Goal: Information Seeking & Learning: Learn about a topic

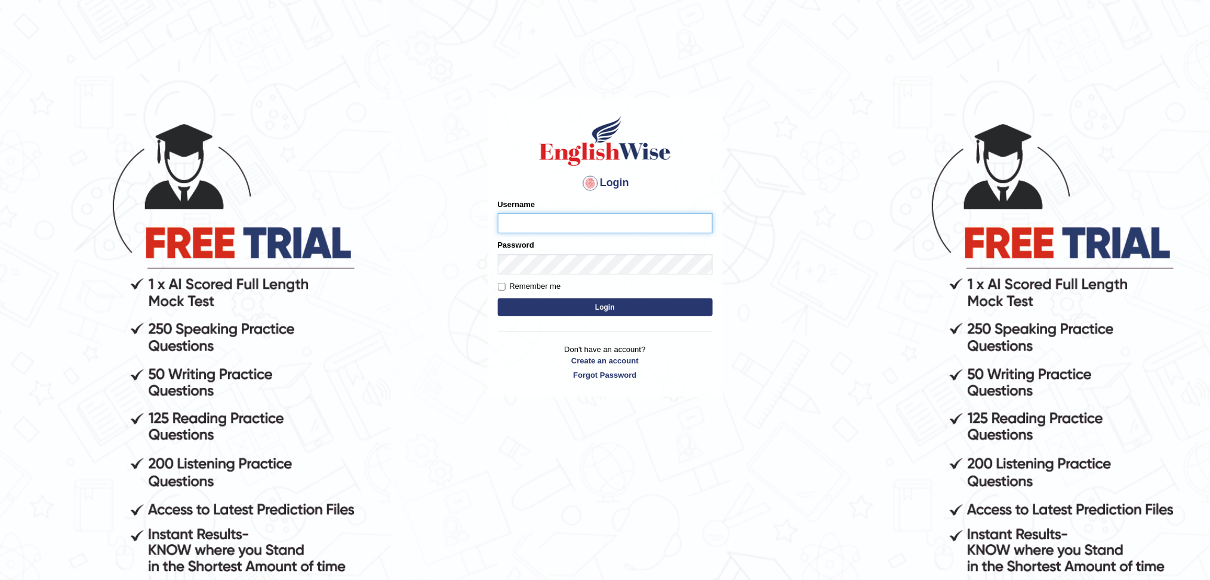
click at [539, 227] on input "Username" at bounding box center [605, 223] width 215 height 20
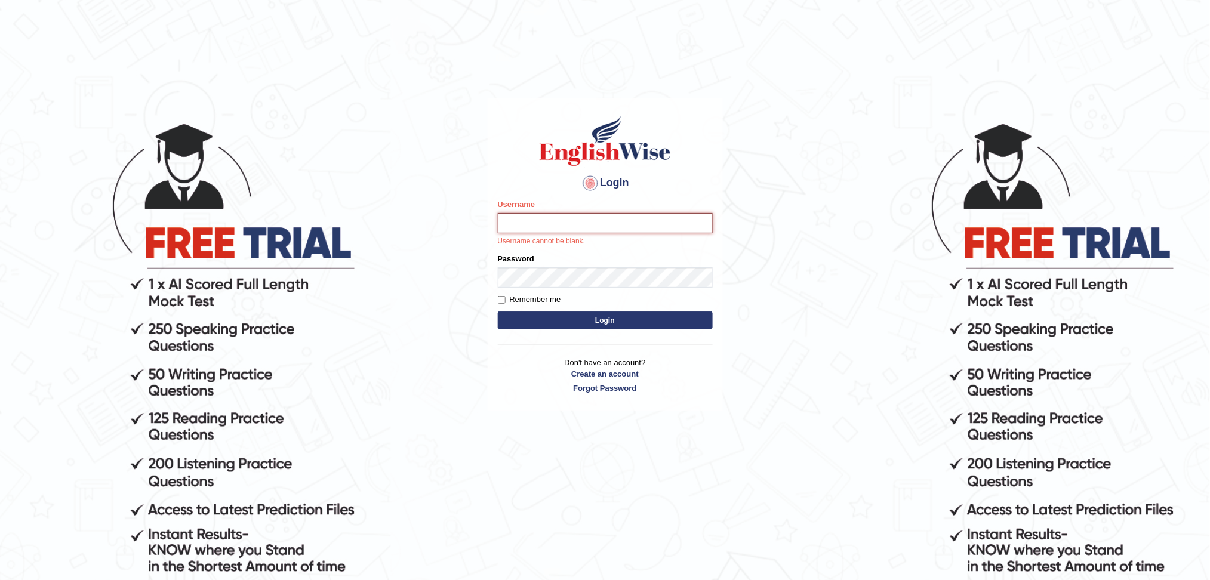
type input "surajshrestha100"
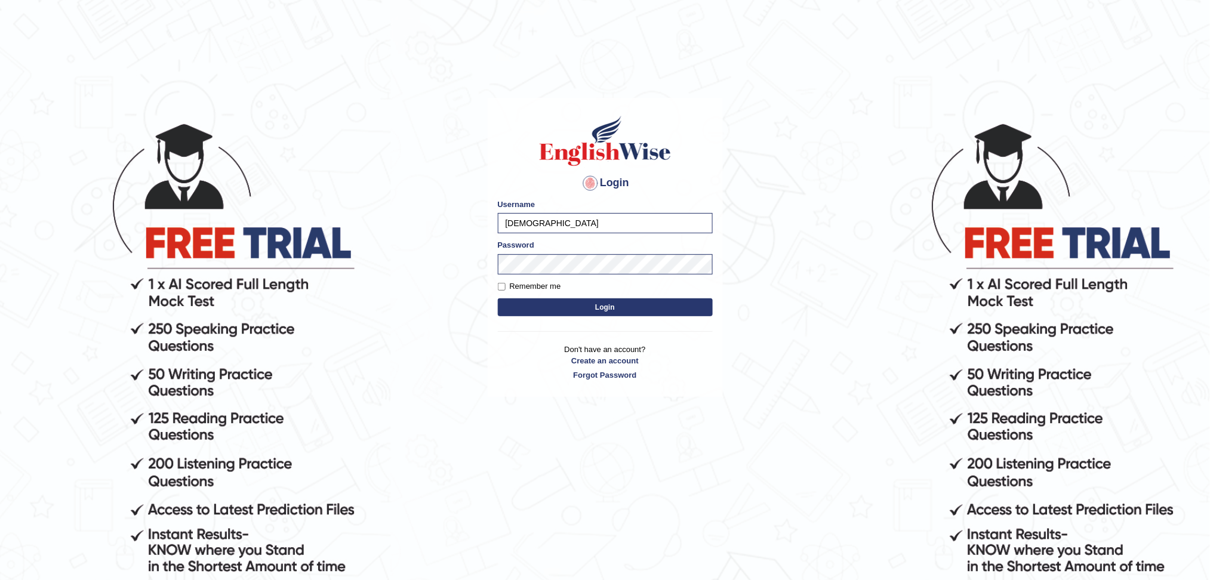
click at [582, 310] on button "Login" at bounding box center [605, 308] width 215 height 18
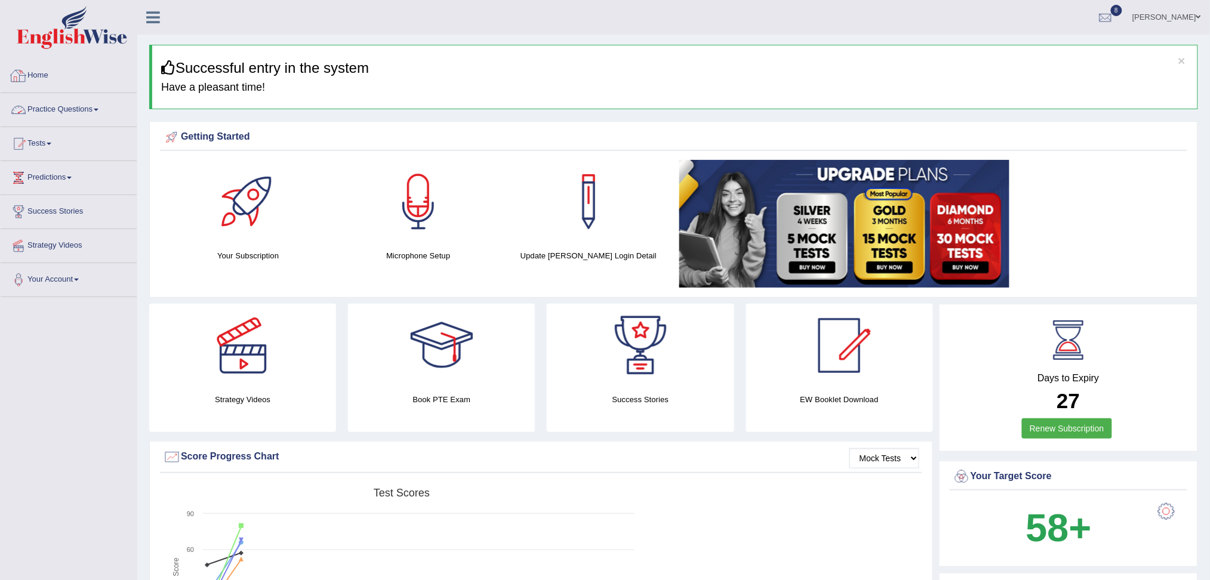
click at [90, 116] on link "Practice Questions" at bounding box center [69, 108] width 136 height 30
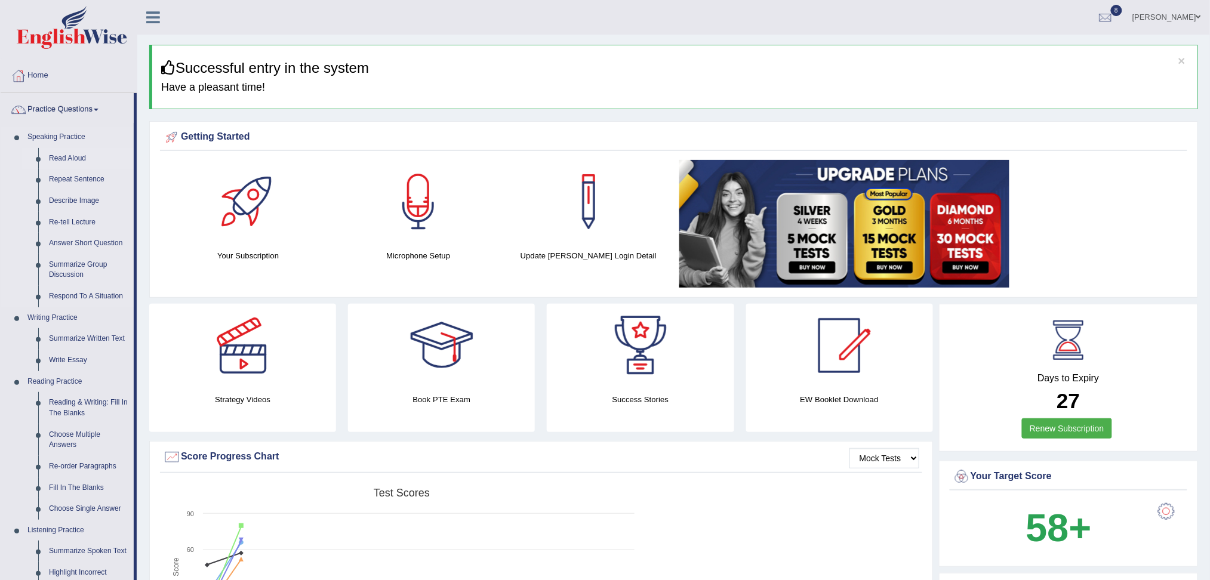
click at [65, 161] on link "Read Aloud" at bounding box center [89, 158] width 90 height 21
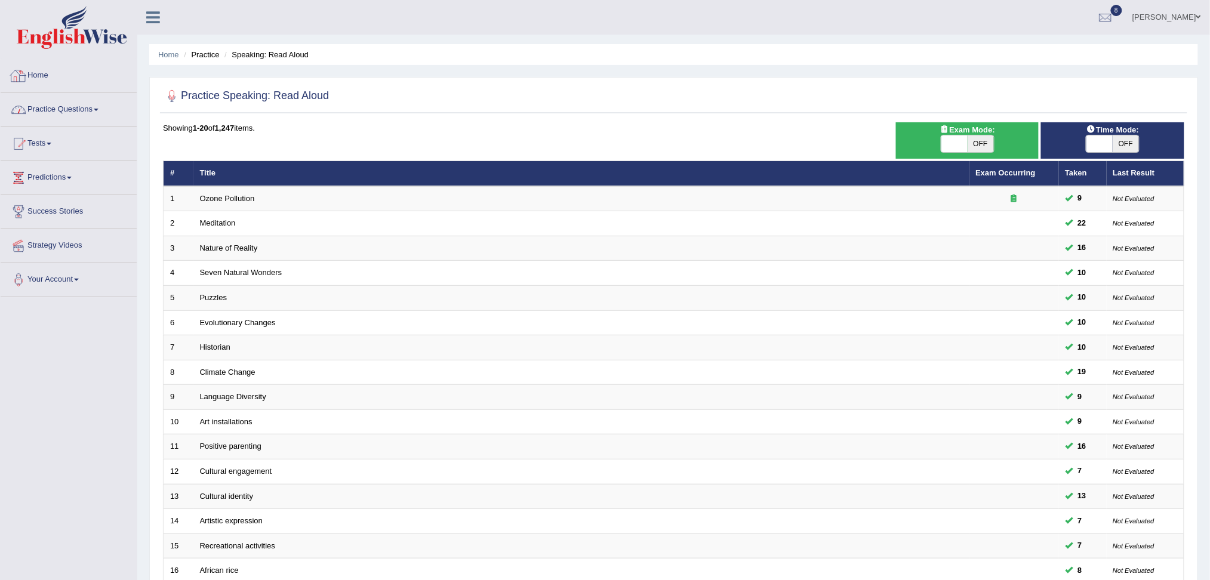
click at [100, 104] on link "Practice Questions" at bounding box center [69, 108] width 136 height 30
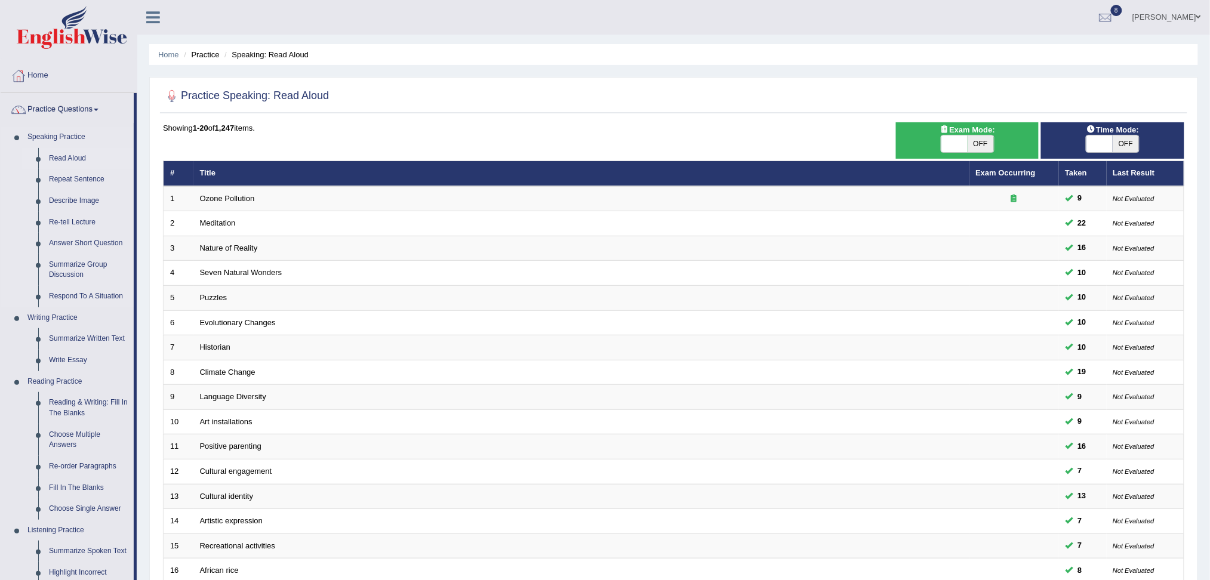
click at [77, 160] on link "Read Aloud" at bounding box center [89, 158] width 90 height 21
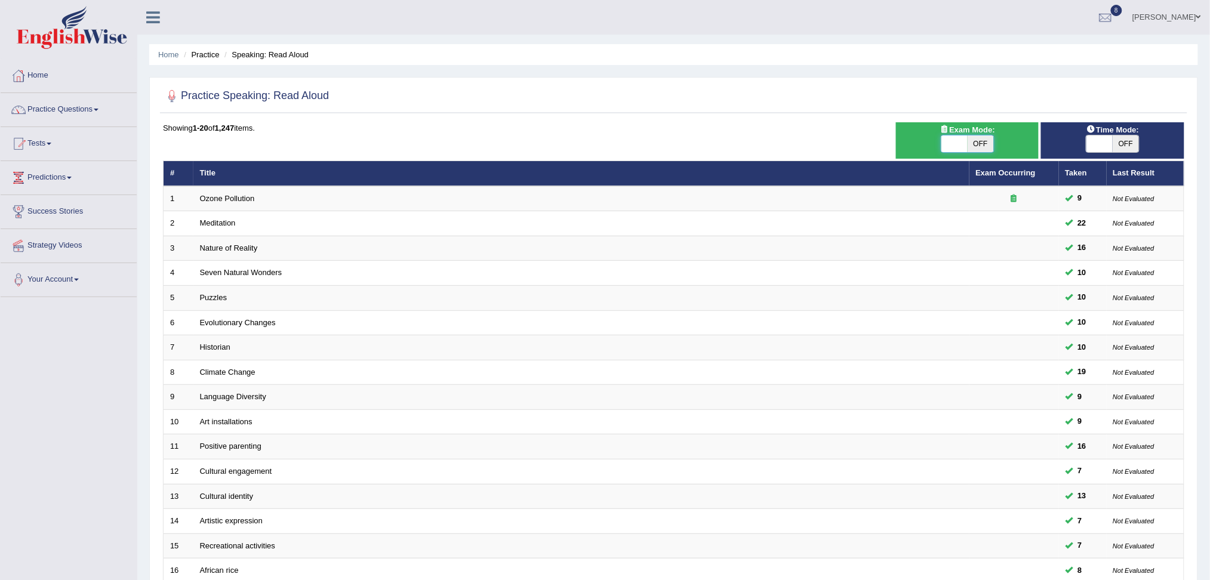
click at [962, 146] on span at bounding box center [955, 144] width 26 height 17
checkbox input "true"
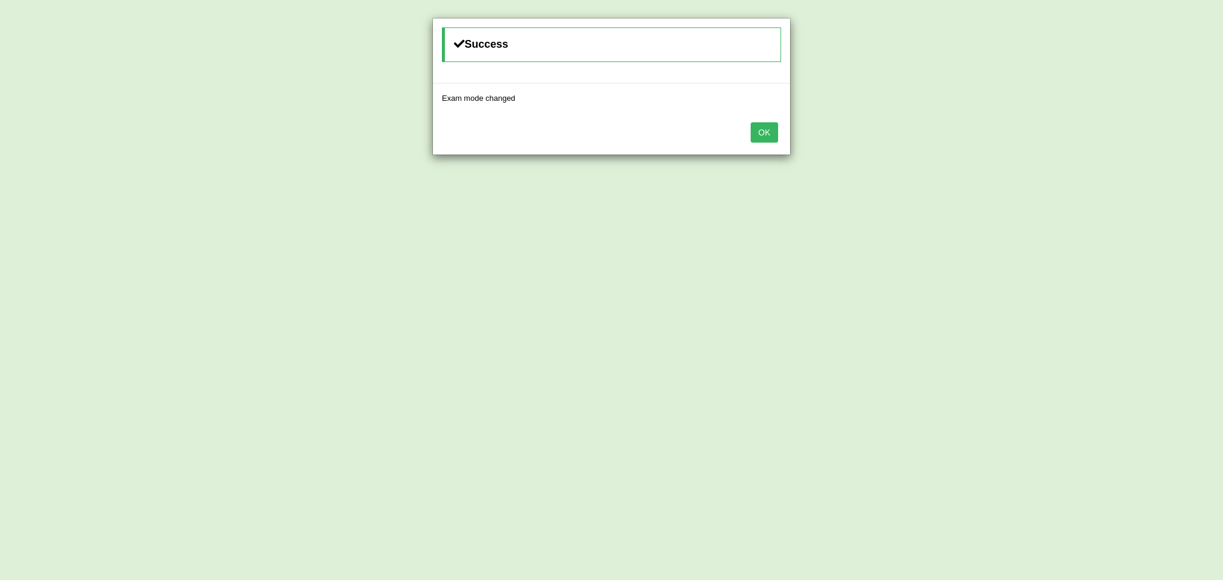
click at [760, 134] on button "OK" at bounding box center [763, 132] width 27 height 20
